Goal: Information Seeking & Learning: Learn about a topic

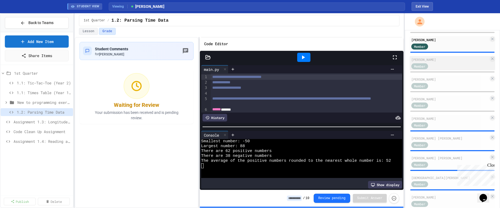
scroll to position [111, 0]
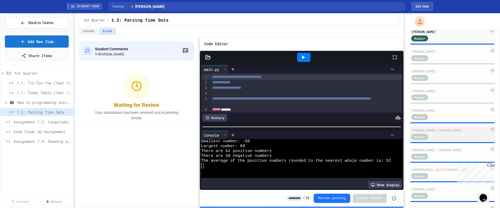
click at [389, 128] on div "[PERSON_NAME] [PERSON_NAME]" at bounding box center [449, 130] width 77 height 5
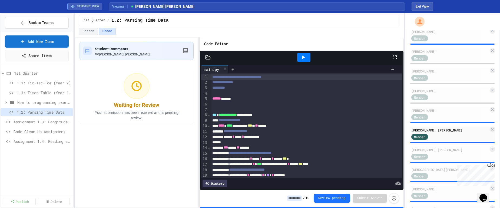
click at [305, 56] on icon at bounding box center [303, 57] width 6 height 6
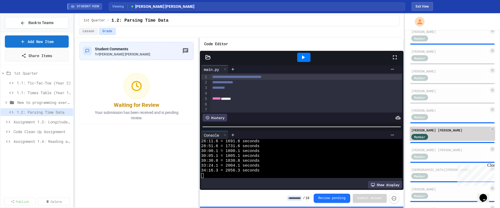
scroll to position [137, 0]
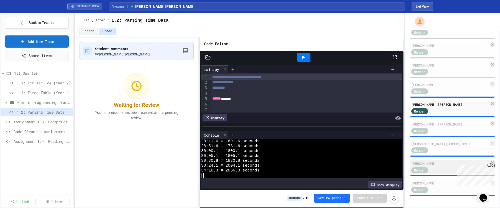
click at [389, 165] on div "[PERSON_NAME]" at bounding box center [449, 163] width 77 height 5
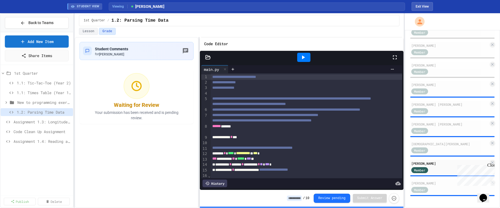
click at [305, 55] on icon at bounding box center [303, 57] width 6 height 6
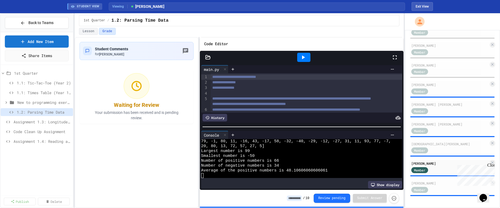
scroll to position [19, 0]
click at [389, 182] on div "[PERSON_NAME]" at bounding box center [449, 183] width 77 height 5
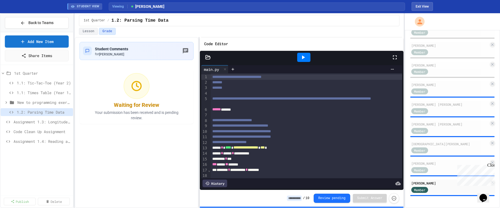
click at [304, 55] on icon at bounding box center [303, 57] width 6 height 6
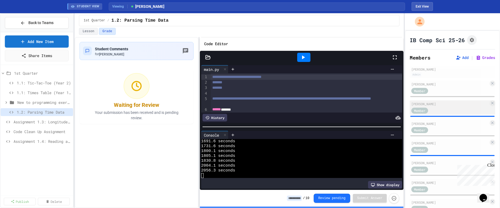
click at [389, 104] on div "[PERSON_NAME]" at bounding box center [449, 103] width 77 height 5
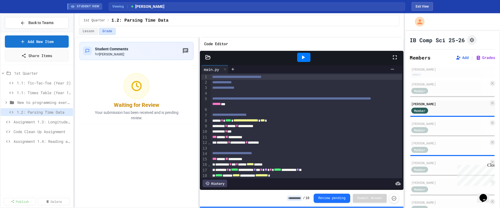
click at [302, 57] on icon at bounding box center [303, 57] width 3 height 4
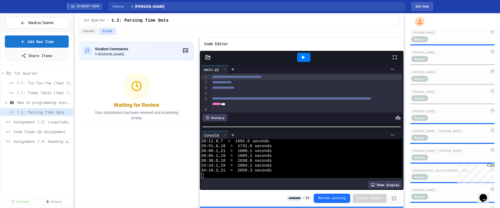
scroll to position [111, 0]
click at [389, 117] on span "Member" at bounding box center [419, 117] width 11 height 5
click at [389, 115] on div "Member" at bounding box center [424, 117] width 27 height 7
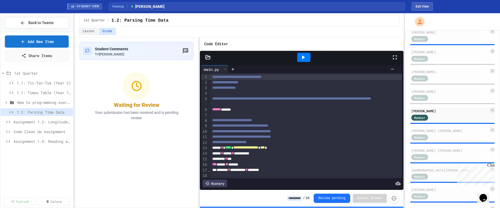
click at [302, 57] on icon at bounding box center [303, 57] width 3 height 4
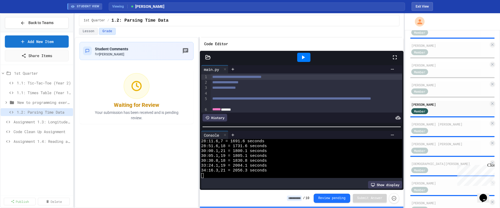
scroll to position [119, 0]
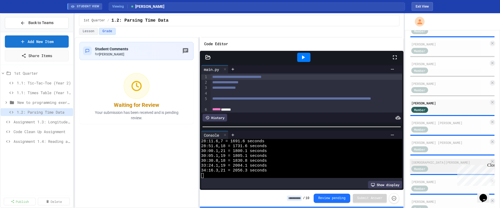
click at [389, 161] on div "[DEMOGRAPHIC_DATA][PERSON_NAME]" at bounding box center [449, 162] width 77 height 5
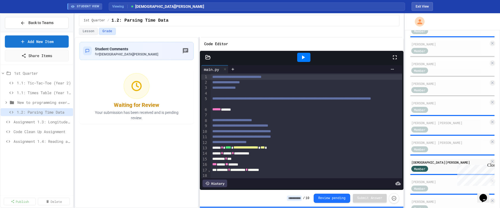
click at [305, 58] on icon at bounding box center [303, 57] width 6 height 6
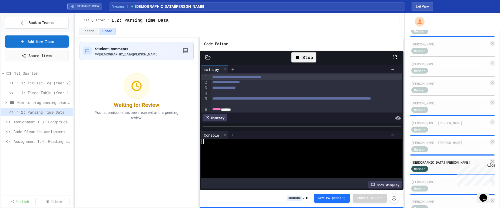
scroll to position [151, 0]
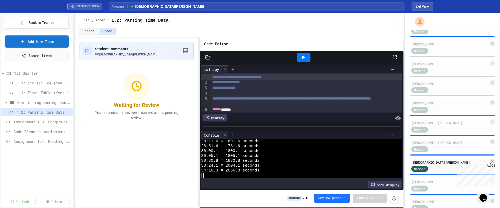
click at [28, 83] on span "1.1: Tic-Tac-Toe (Year 2)" at bounding box center [41, 83] width 49 height 6
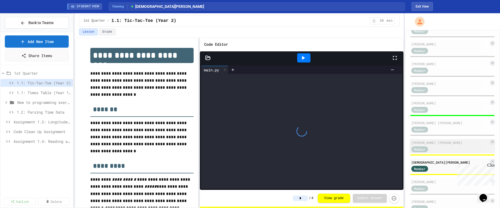
scroll to position [137, 0]
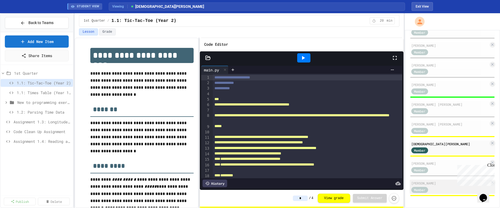
click at [389, 183] on div "[PERSON_NAME]" at bounding box center [449, 183] width 77 height 5
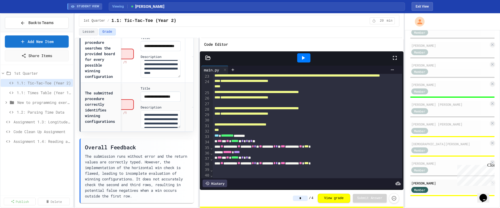
scroll to position [264, 0]
click at [47, 121] on span "Assignment 1.3: Longitude and Latitude Data" at bounding box center [40, 122] width 52 height 6
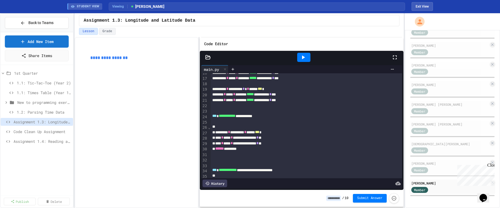
scroll to position [99, 0]
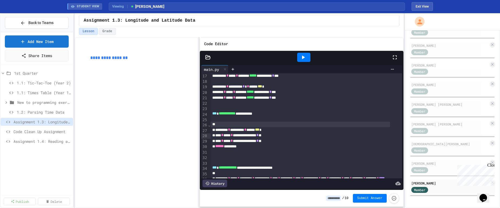
click at [227, 127] on div at bounding box center [300, 124] width 179 height 5
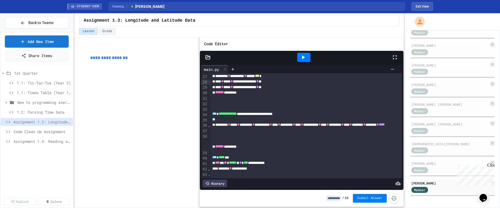
scroll to position [157, 0]
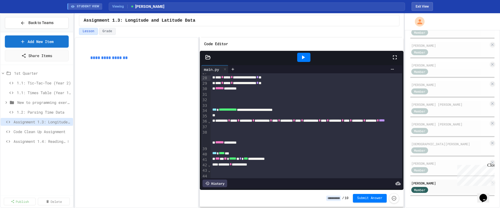
click at [57, 141] on span "Assignment 1.4: Reading and Parsing Data" at bounding box center [40, 141] width 52 height 6
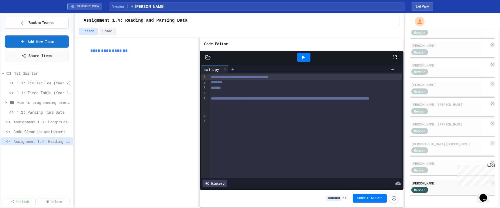
click at [115, 51] on link "**********" at bounding box center [108, 51] width 37 height 4
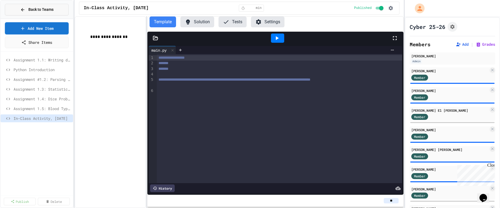
click at [41, 11] on span "Back to Teams" at bounding box center [40, 10] width 25 height 6
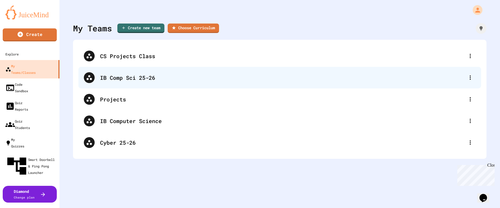
click at [117, 81] on div "IB Comp Sci 25-26" at bounding box center [282, 78] width 365 height 8
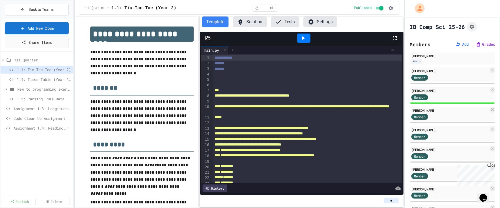
click at [44, 127] on span "Assignment 1.4: Reading and Parsing Data" at bounding box center [40, 128] width 52 height 6
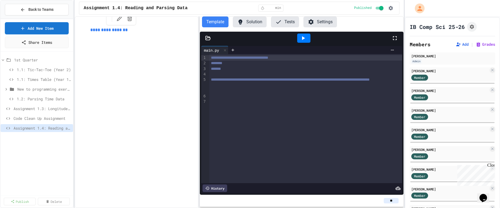
click at [121, 31] on link "**********" at bounding box center [108, 30] width 37 height 4
click at [122, 19] on link "[URL][DOMAIN_NAME]" at bounding box center [128, 18] width 38 height 5
